Goal: Communication & Community: Answer question/provide support

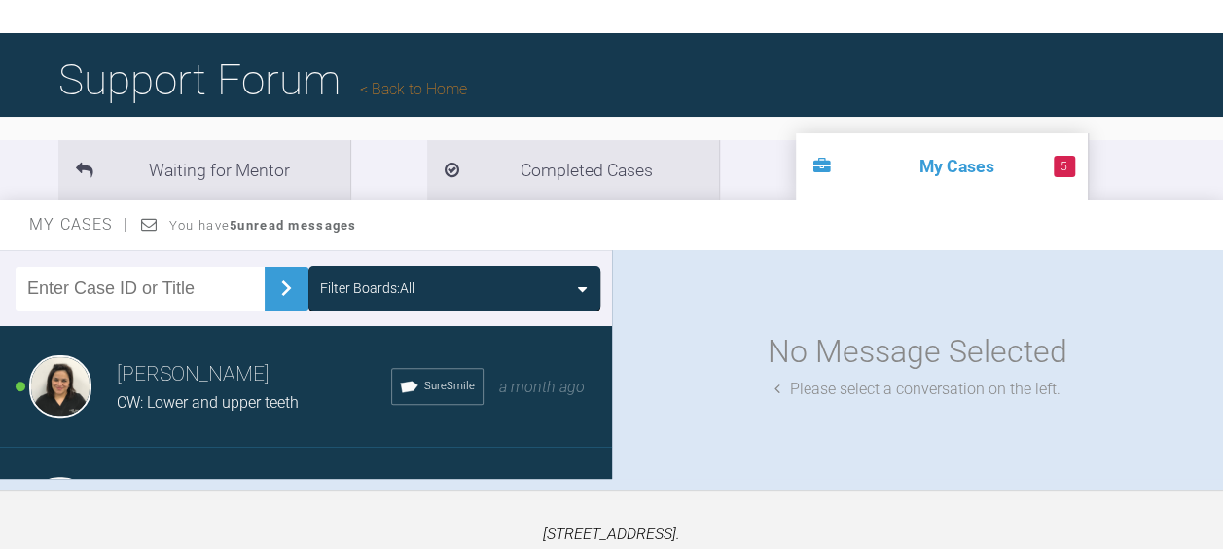
scroll to position [99, 0]
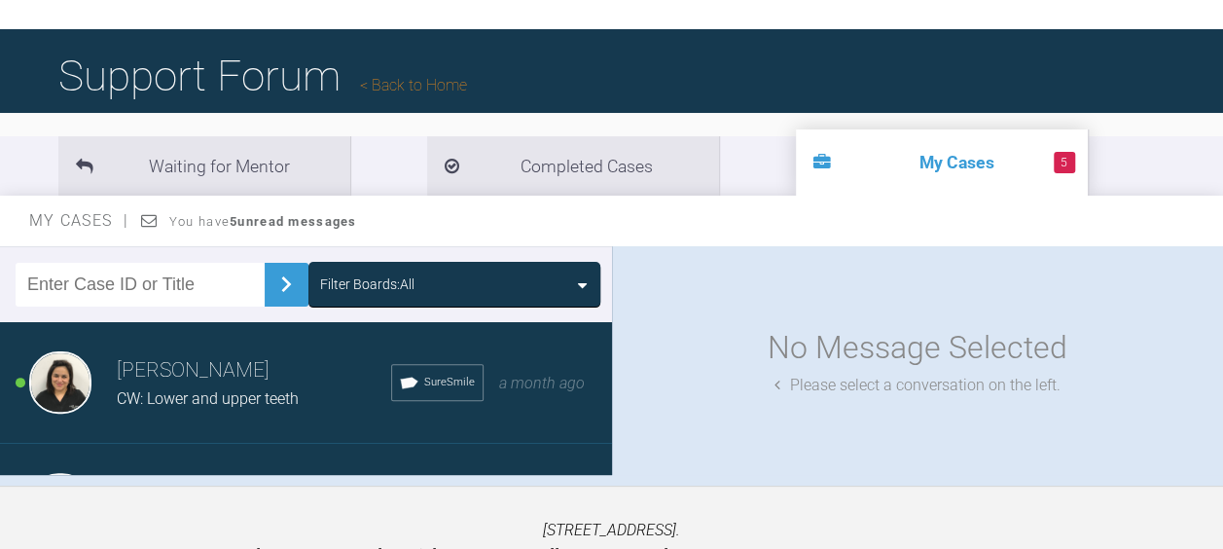
click at [185, 383] on h3 "[PERSON_NAME]" at bounding box center [254, 370] width 274 height 33
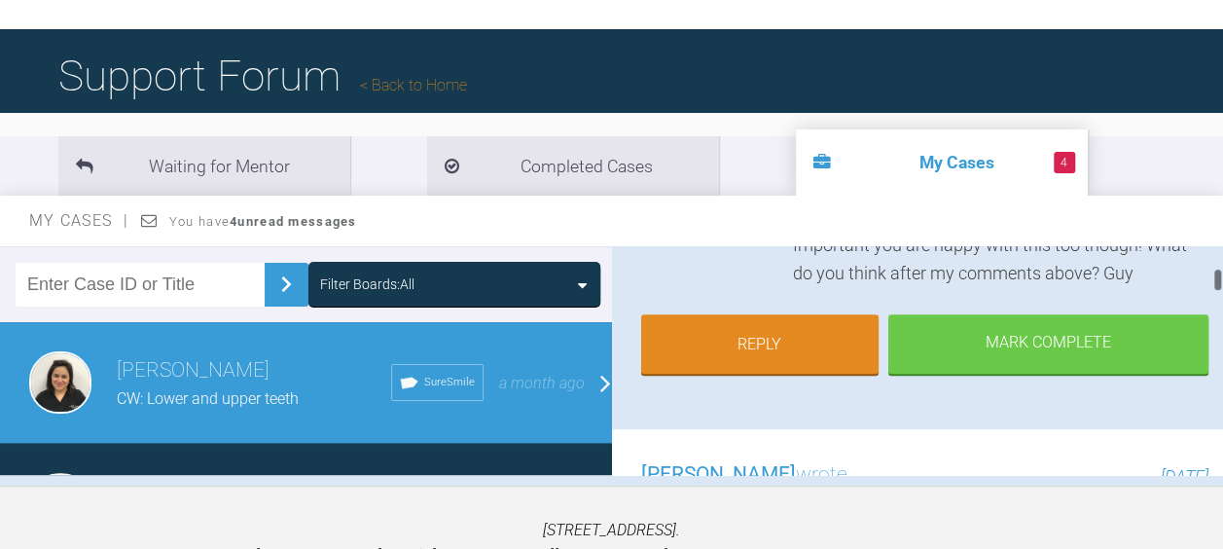
scroll to position [665, 0]
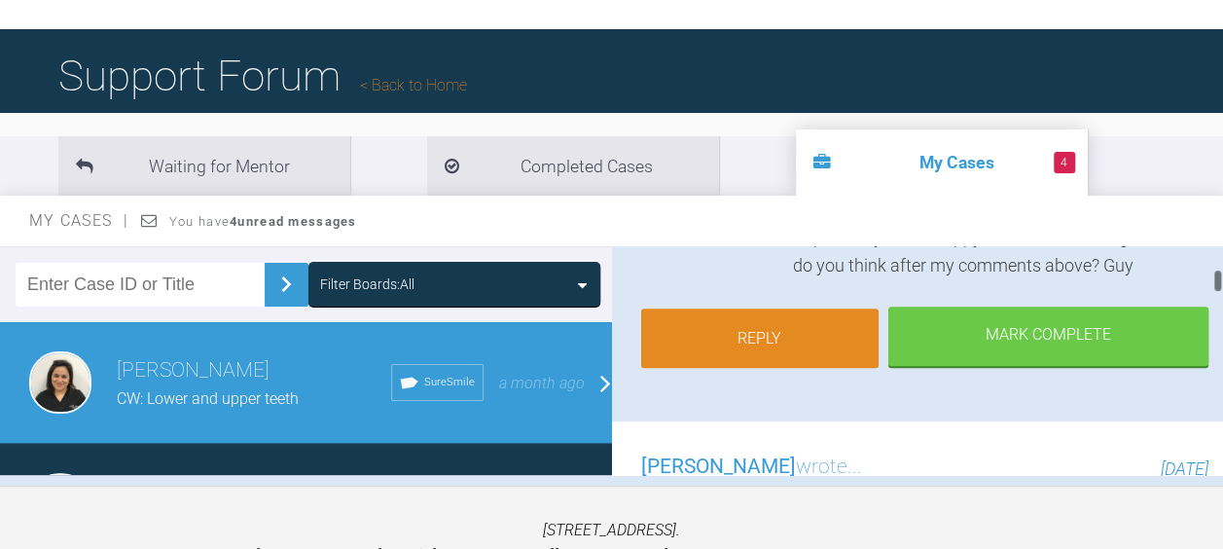
click at [742, 348] on link "Reply" at bounding box center [760, 338] width 238 height 60
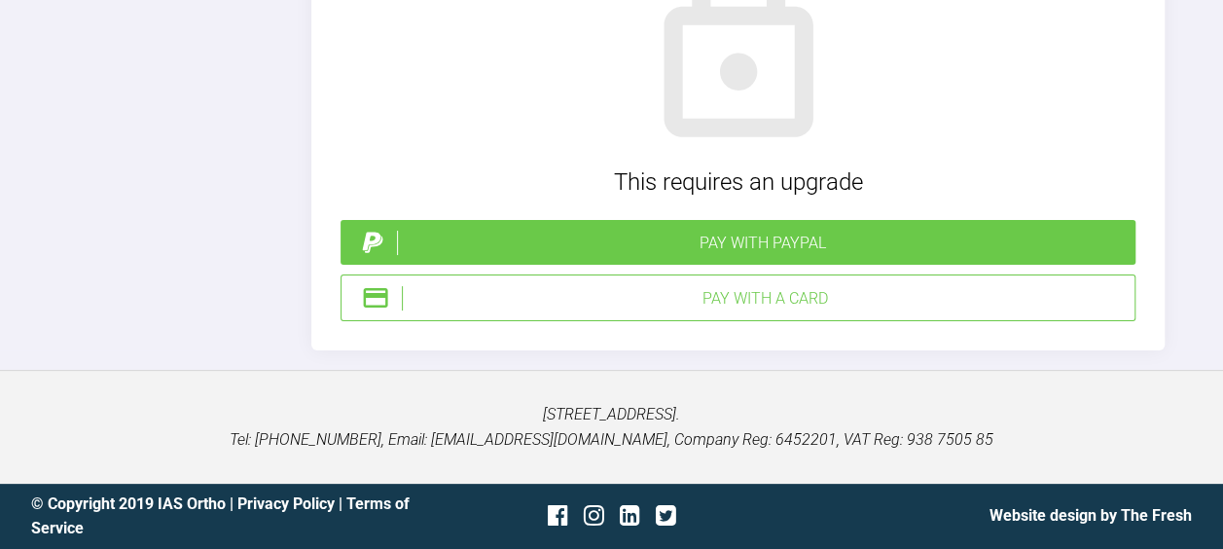
scroll to position [6320, 0]
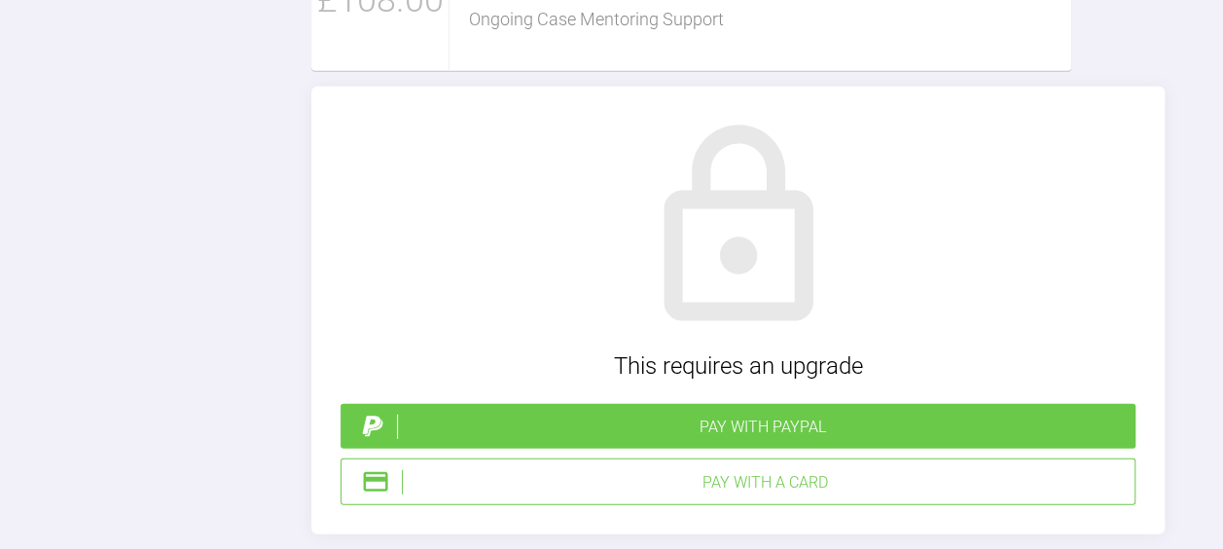
scroll to position [6145, 0]
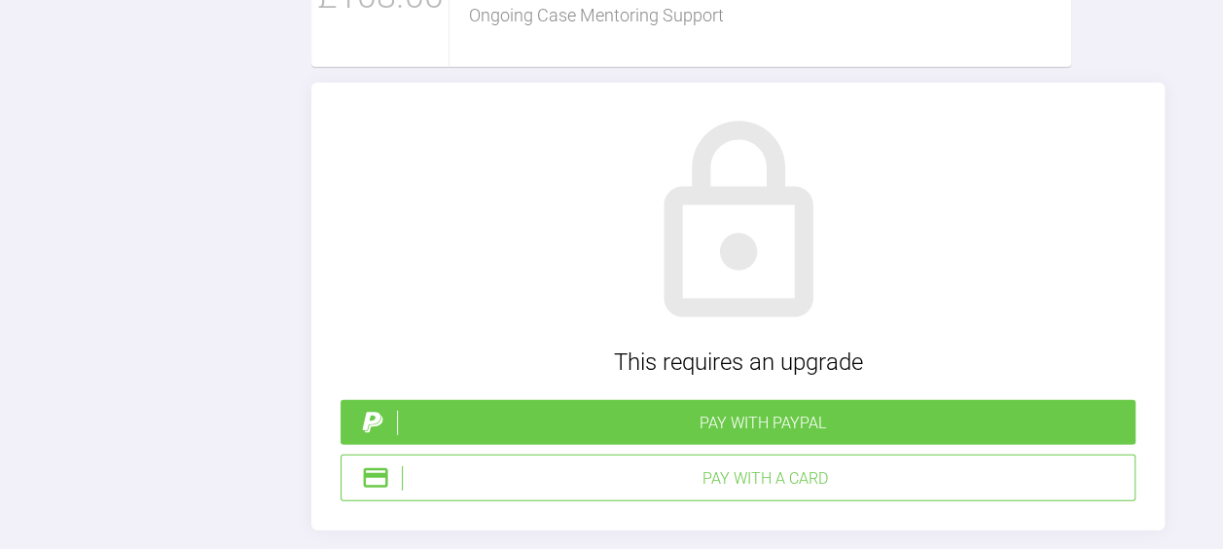
scroll to position [6, 0]
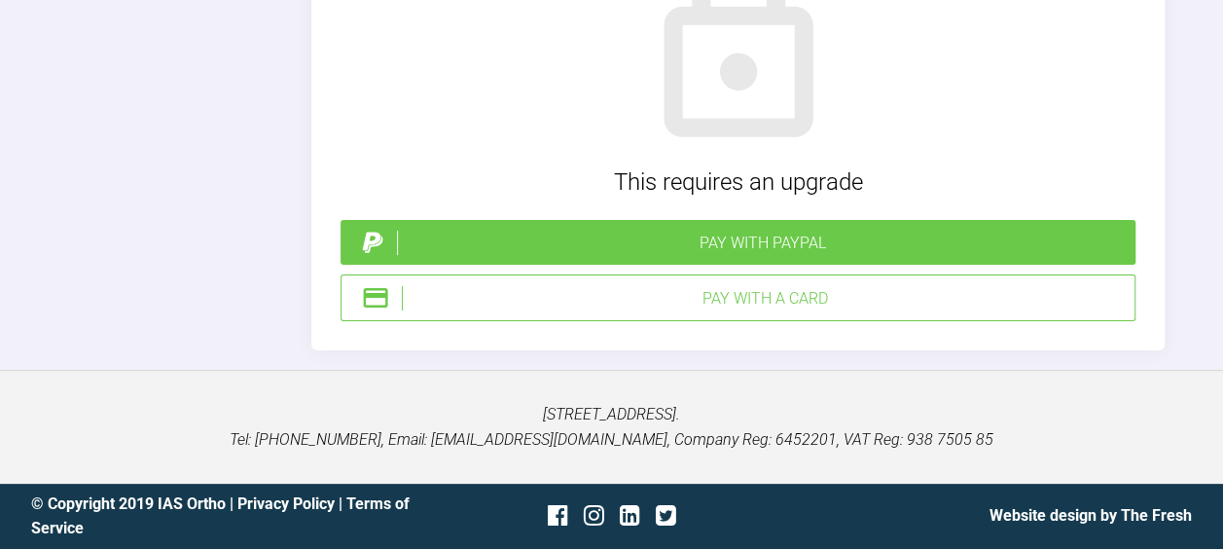
scroll to position [7084, 0]
type textarea "Hello [PERSON_NAME] Thanks for the above advise. I have seeked consent from thi…"
click at [776, 311] on div "Pay with a Card" at bounding box center [764, 298] width 725 height 25
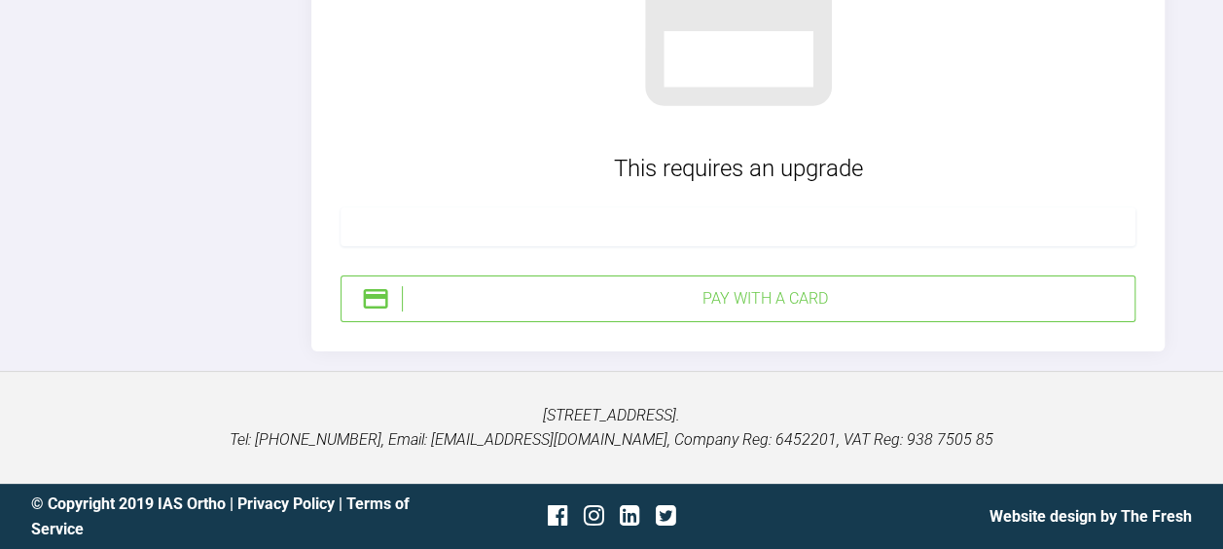
click at [447, 246] on div at bounding box center [737, 226] width 795 height 39
click at [675, 300] on div "Pay with a Card" at bounding box center [764, 298] width 725 height 25
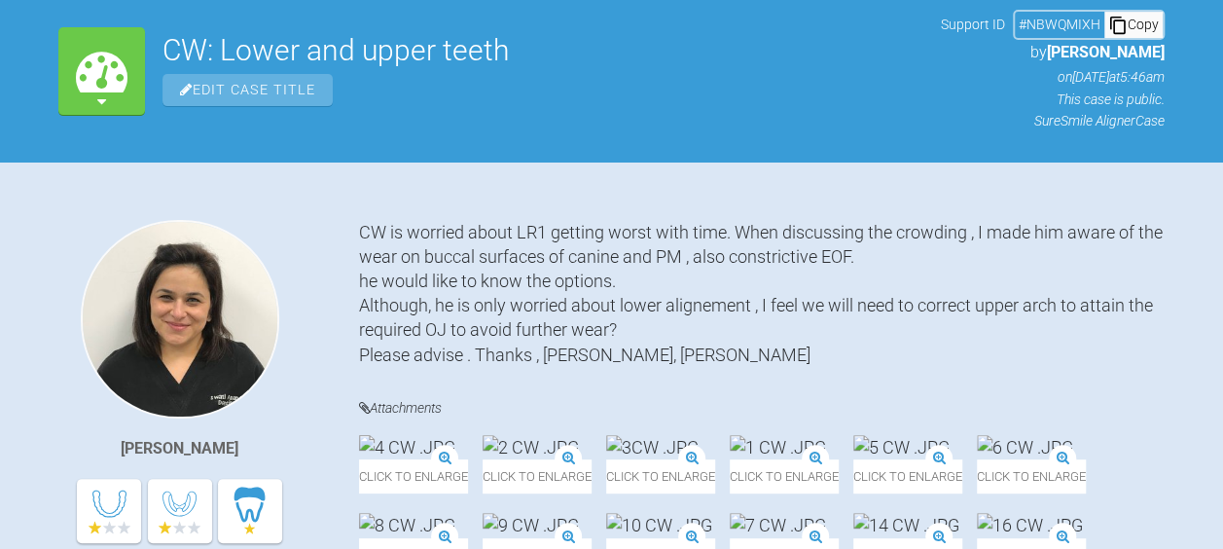
scroll to position [0, 0]
